Goal: Task Accomplishment & Management: Manage account settings

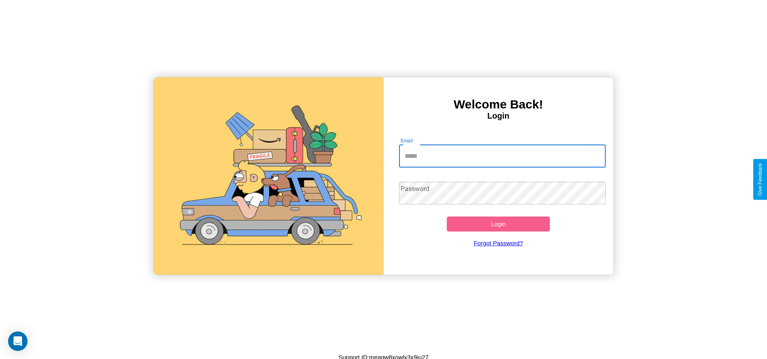
click at [502, 156] on input "Email" at bounding box center [502, 156] width 207 height 23
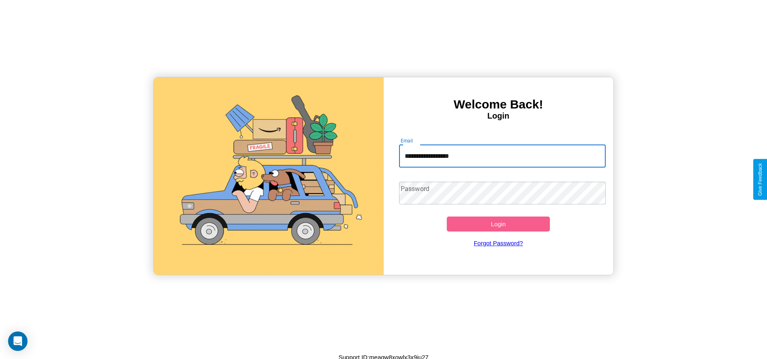
type input "**********"
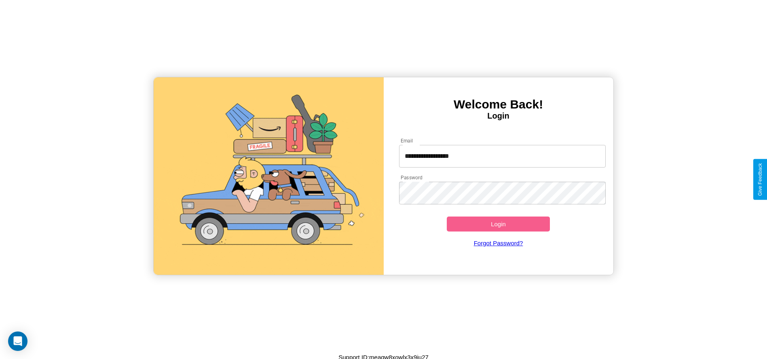
click at [498, 224] on button "Login" at bounding box center [499, 223] width 104 height 15
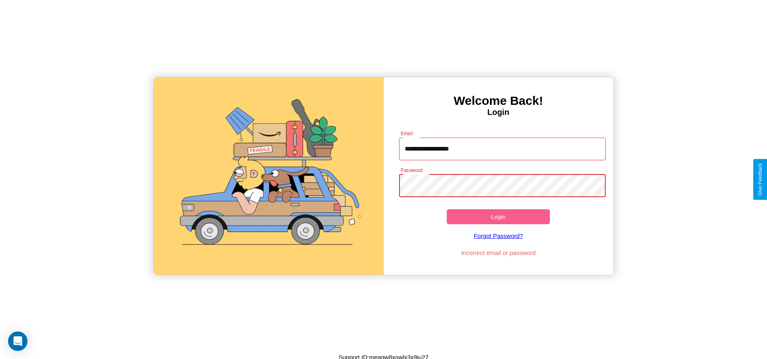
click at [498, 216] on button "Login" at bounding box center [499, 216] width 104 height 15
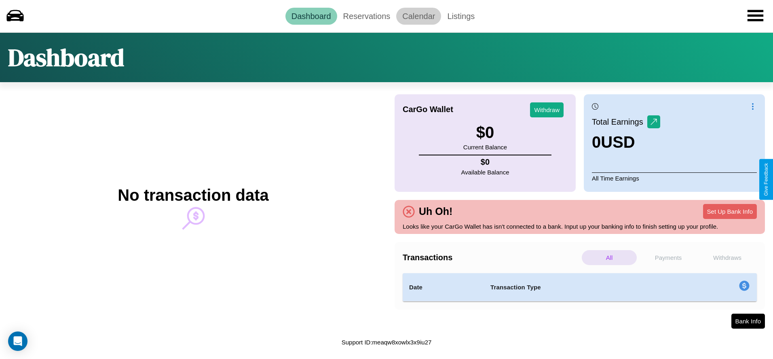
click at [418, 16] on link "Calendar" at bounding box center [418, 16] width 45 height 17
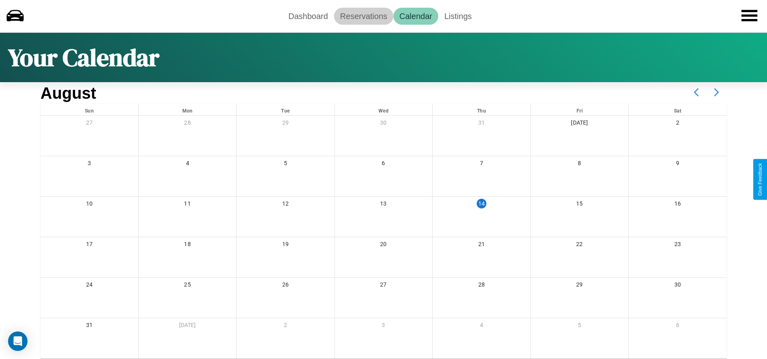
click at [363, 16] on link "Reservations" at bounding box center [363, 16] width 59 height 17
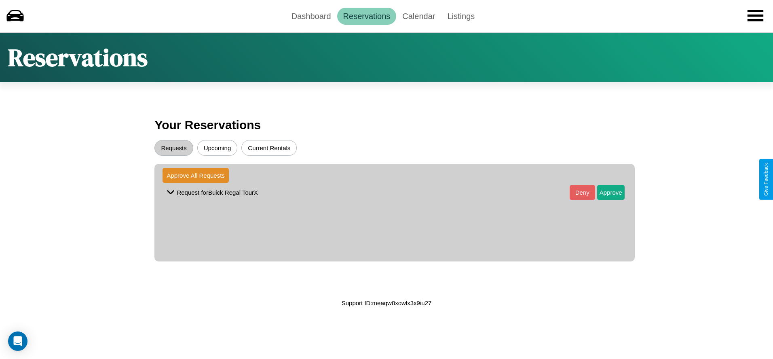
click at [217, 148] on button "Upcoming" at bounding box center [217, 148] width 40 height 16
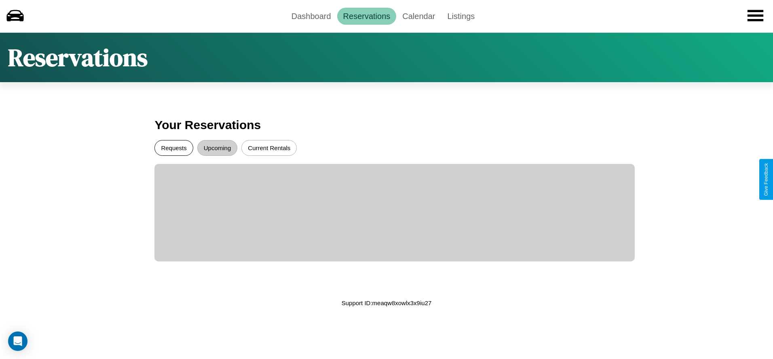
click at [174, 148] on button "Requests" at bounding box center [173, 148] width 38 height 16
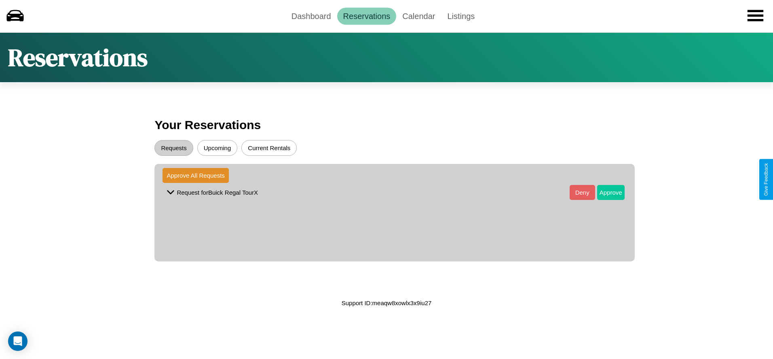
click at [604, 192] on button "Approve" at bounding box center [610, 192] width 27 height 15
